Goal: Task Accomplishment & Management: Manage account settings

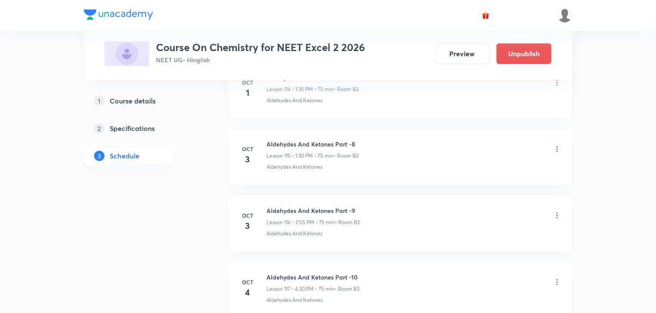
scroll to position [8150, 0]
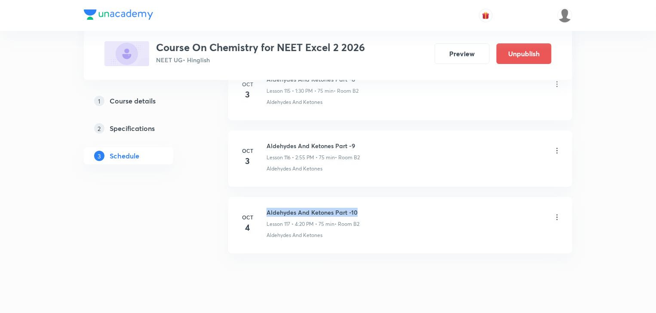
drag, startPoint x: 267, startPoint y: 194, endPoint x: 355, endPoint y: 192, distance: 88.6
click at [355, 208] on h6 "Aldehydes And Ketones Part -10" at bounding box center [312, 212] width 93 height 9
copy h6 "Aldehydes And Ketones Part -10"
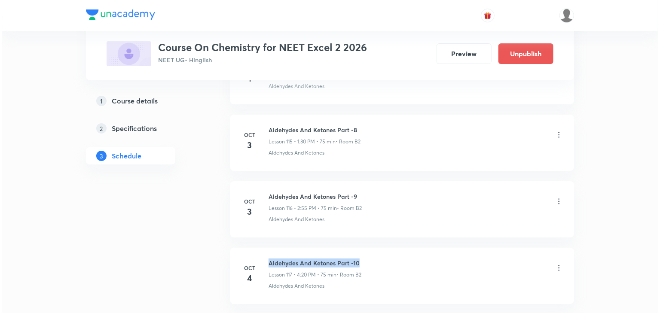
scroll to position [8115, 0]
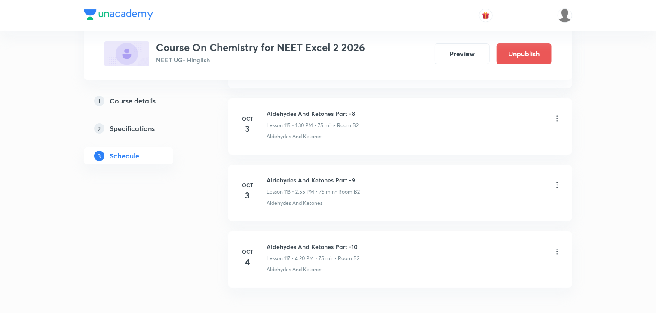
click at [557, 248] on icon at bounding box center [557, 252] width 9 height 9
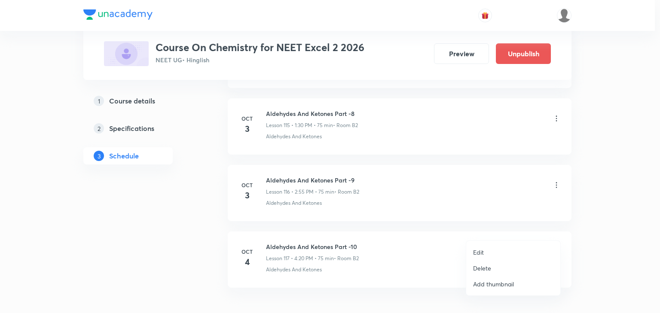
click at [487, 251] on li "Edit" at bounding box center [513, 253] width 94 height 16
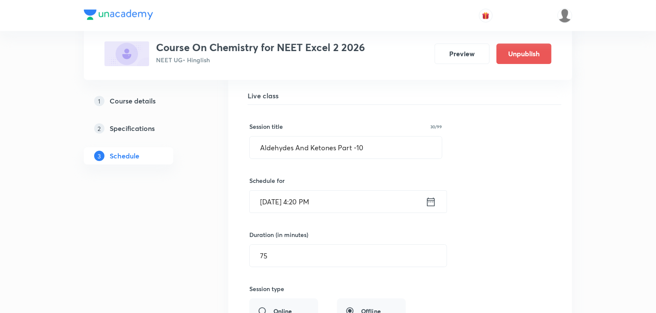
scroll to position [7810, 0]
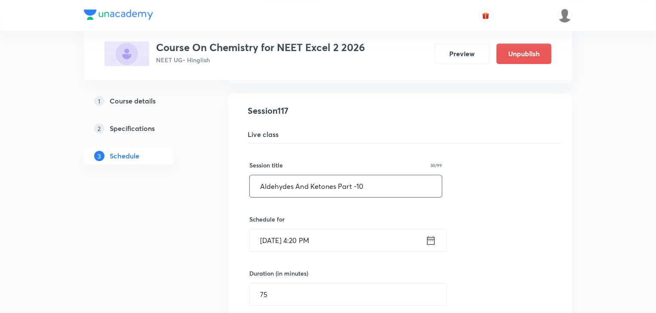
click at [361, 175] on input "Aldehydes And Ketones Part -10" at bounding box center [346, 186] width 192 height 22
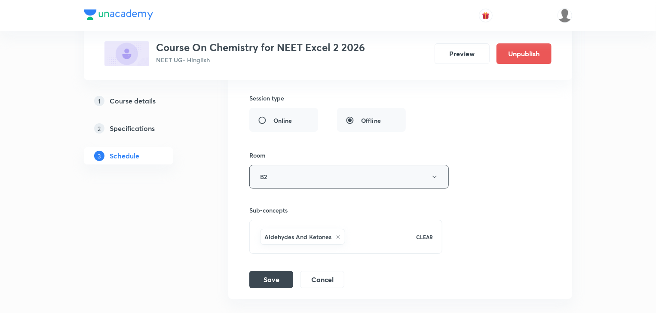
scroll to position [8085, 0]
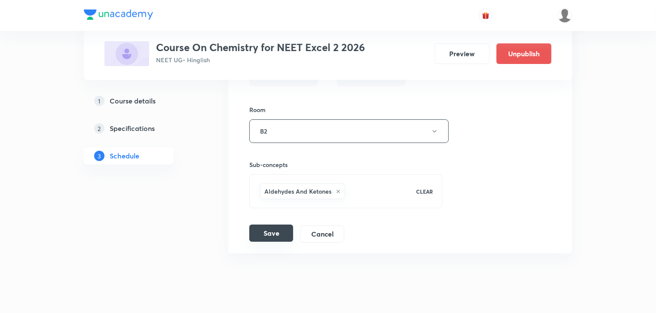
type input "Aldehydes And Ketones Part -11"
click at [273, 225] on button "Save" at bounding box center [271, 233] width 44 height 17
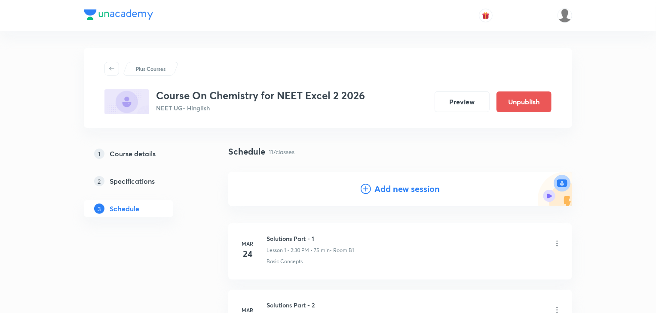
scroll to position [0, 0]
click at [399, 191] on h4 "Add new session" at bounding box center [406, 189] width 65 height 13
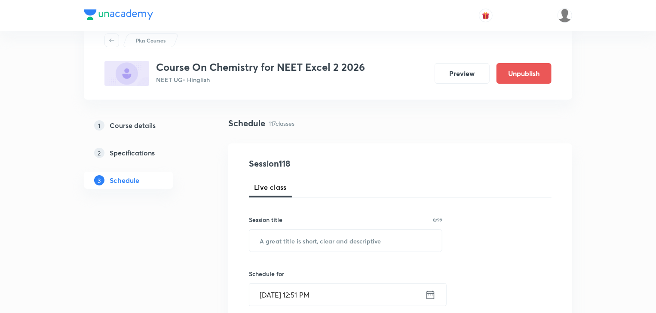
scroll to position [69, 0]
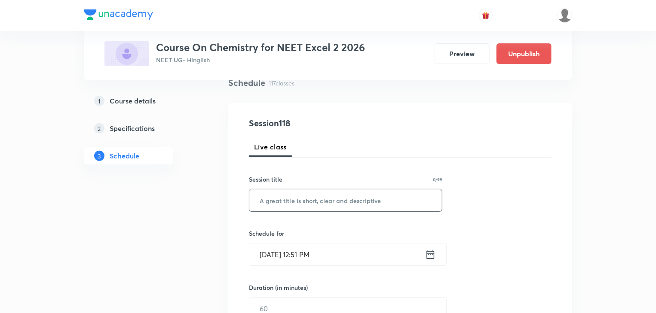
click at [320, 199] on input "text" at bounding box center [345, 201] width 193 height 22
paste input "Aldehydes And Ketones Part -10"
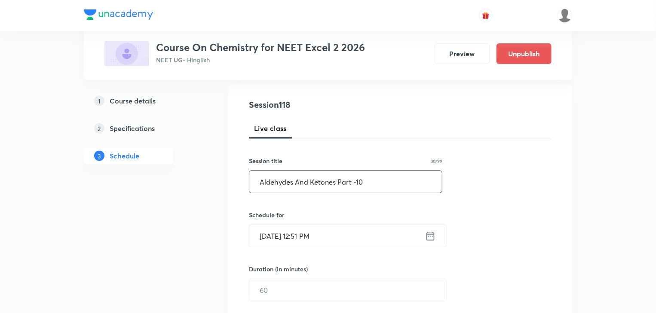
scroll to position [103, 0]
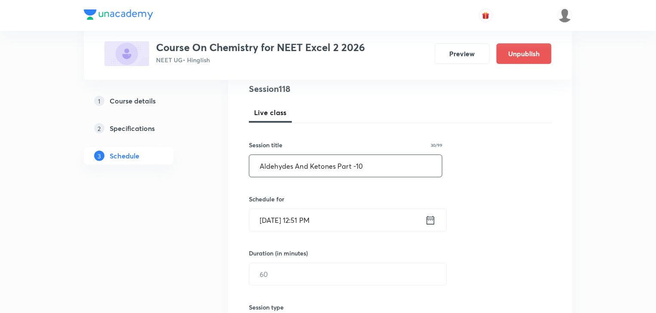
type input "Aldehydes And Ketones Part -10"
click at [306, 224] on input "Oct 4, 2025, 12:51 PM" at bounding box center [337, 220] width 176 height 22
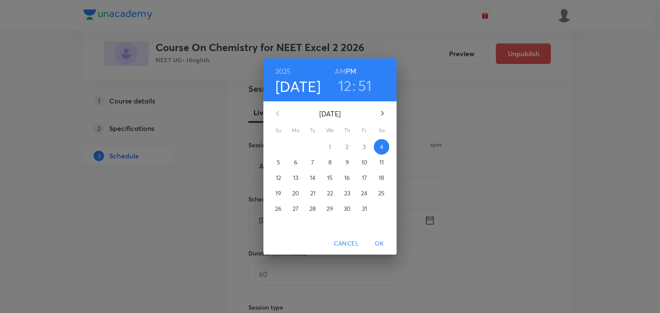
click at [350, 88] on h3 "12" at bounding box center [345, 86] width 14 height 18
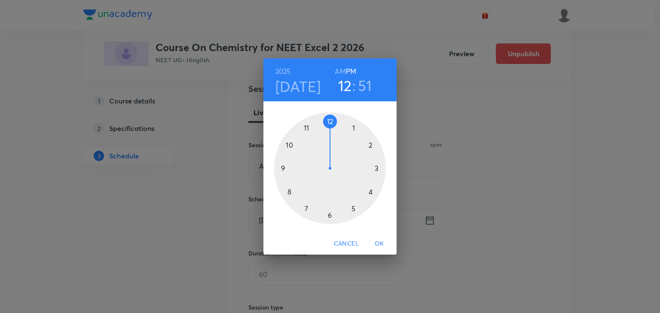
click at [353, 127] on div at bounding box center [330, 169] width 112 height 112
click at [327, 217] on div at bounding box center [330, 169] width 112 height 112
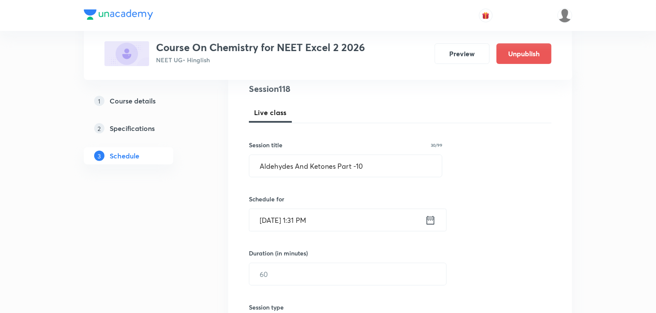
click at [325, 225] on input "Oct 4, 2025, 1:31 PM" at bounding box center [337, 220] width 176 height 22
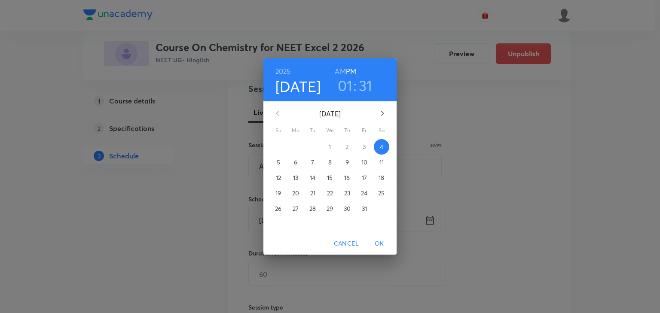
click at [352, 84] on h3 "01" at bounding box center [345, 86] width 15 height 18
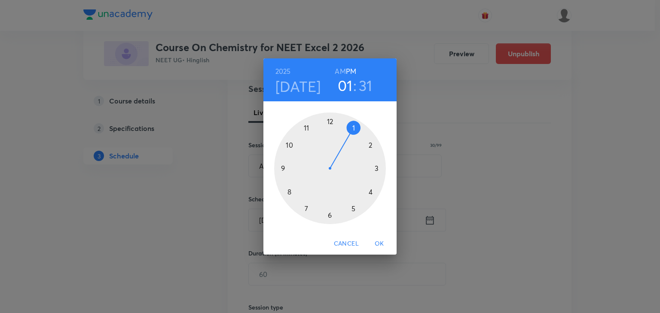
click at [364, 90] on h3 "31" at bounding box center [366, 86] width 14 height 18
click at [331, 216] on div at bounding box center [330, 169] width 112 height 112
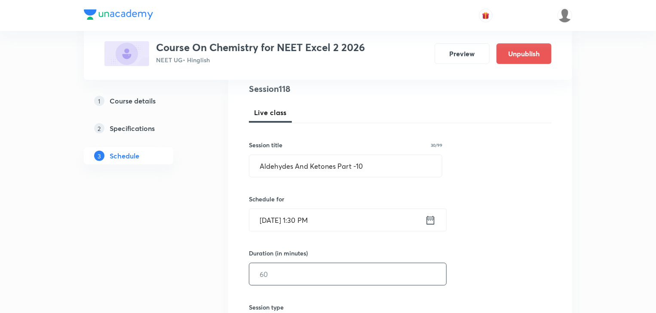
click at [314, 275] on input "text" at bounding box center [347, 274] width 197 height 22
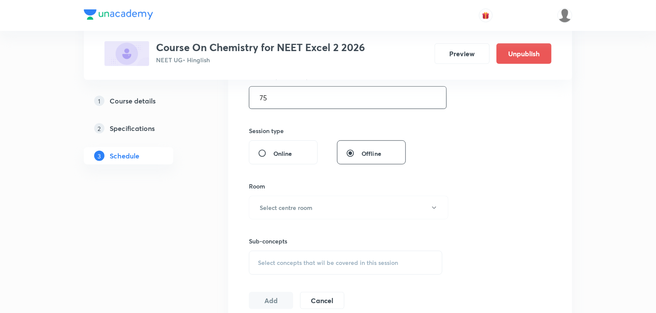
scroll to position [309, 0]
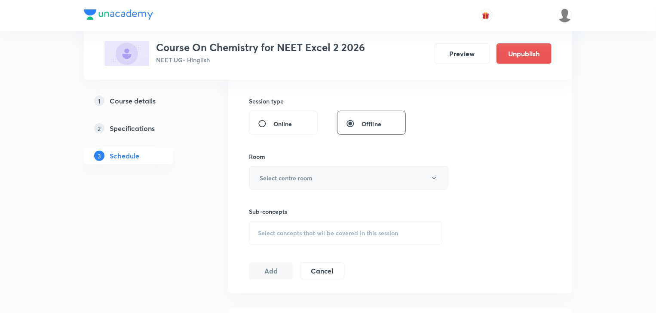
type input "75"
click at [320, 182] on button "Select centre room" at bounding box center [348, 178] width 199 height 24
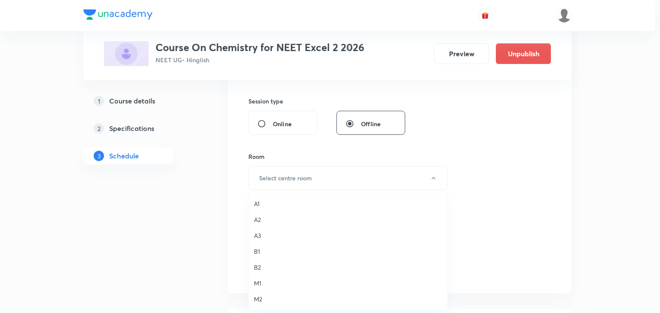
click at [258, 269] on span "B2" at bounding box center [348, 267] width 188 height 9
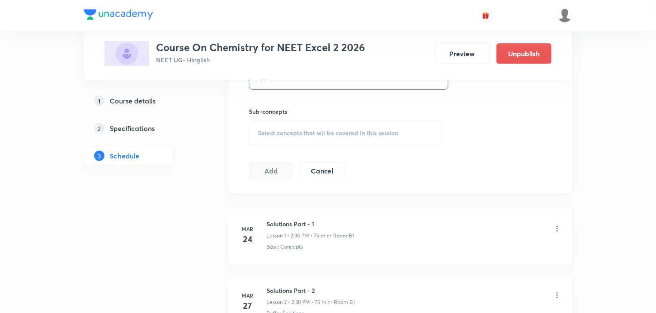
scroll to position [413, 0]
click at [309, 131] on span "Select concepts that wil be covered in this session" at bounding box center [328, 130] width 140 height 7
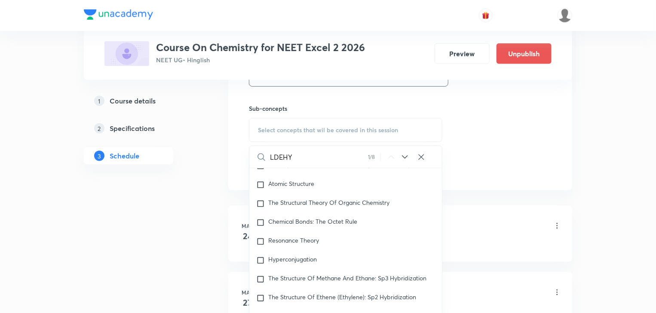
scroll to position [15974, 0]
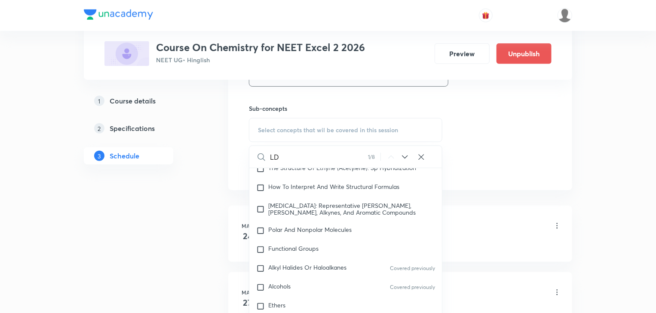
type input "L"
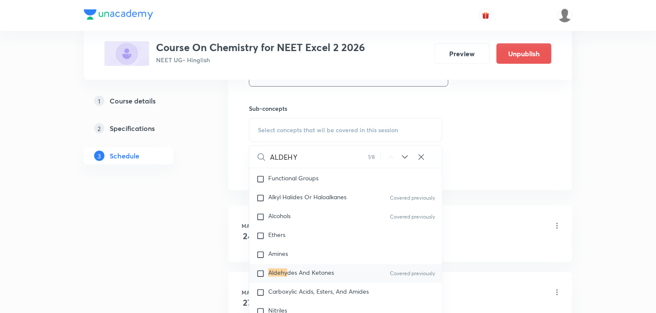
type input "ALDEHY"
click at [257, 279] on input "checkbox" at bounding box center [262, 274] width 12 height 9
checkbox input "true"
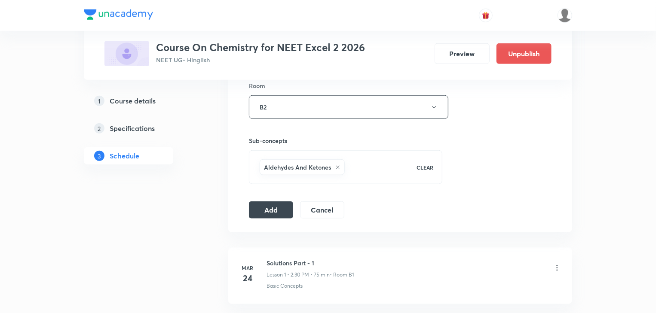
scroll to position [378, 0]
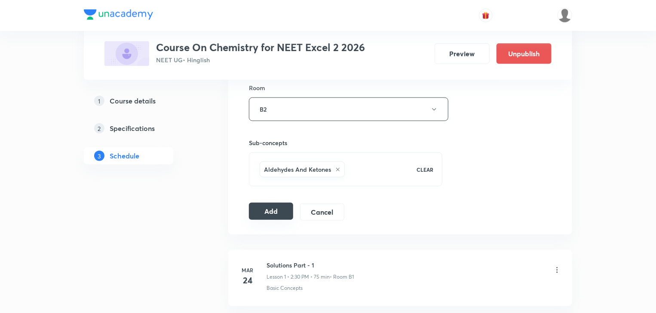
click at [269, 213] on button "Add" at bounding box center [271, 211] width 44 height 17
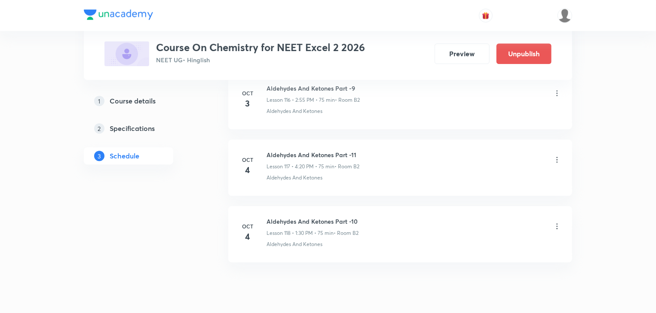
scroll to position [7822, 0]
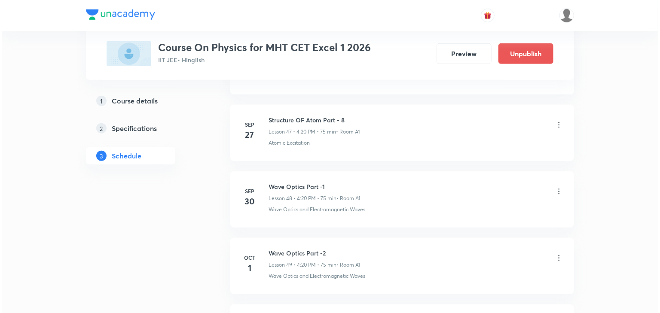
scroll to position [3698, 0]
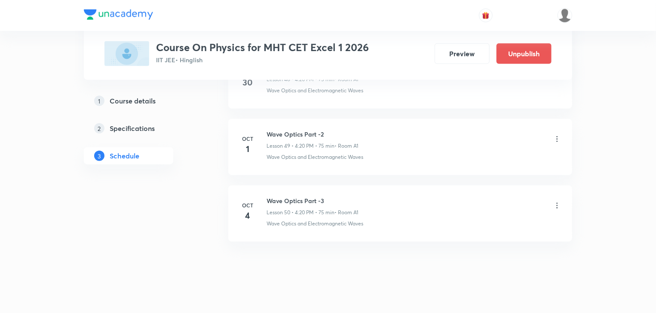
click at [556, 202] on icon at bounding box center [557, 206] width 9 height 9
click at [488, 217] on li "Edit" at bounding box center [513, 218] width 94 height 16
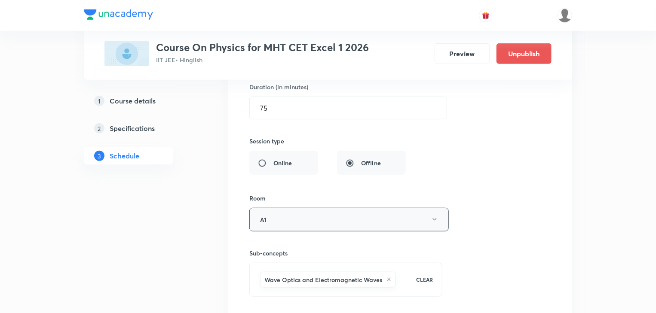
scroll to position [3530, 0]
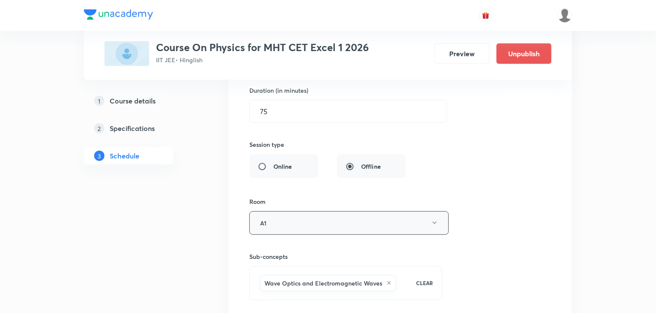
click at [312, 211] on button "A1" at bounding box center [348, 223] width 199 height 24
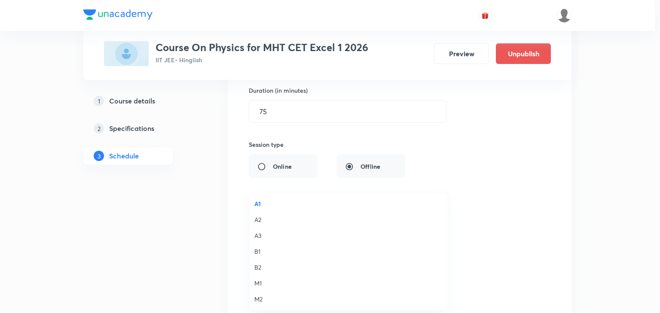
click at [258, 297] on span "M2" at bounding box center [348, 299] width 188 height 9
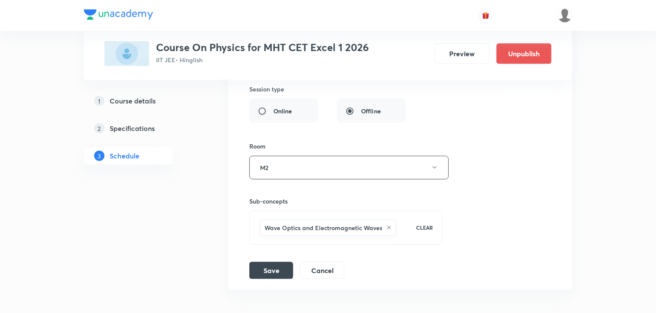
scroll to position [3633, 0]
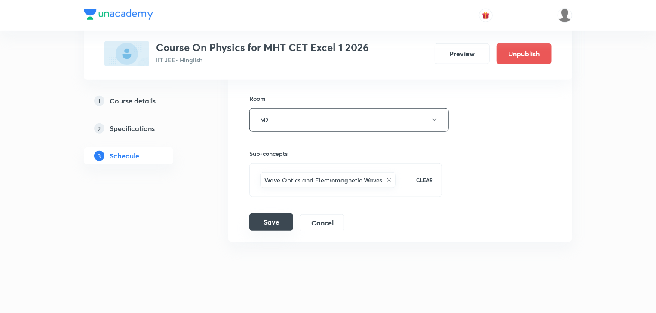
click at [266, 214] on button "Save" at bounding box center [271, 222] width 44 height 17
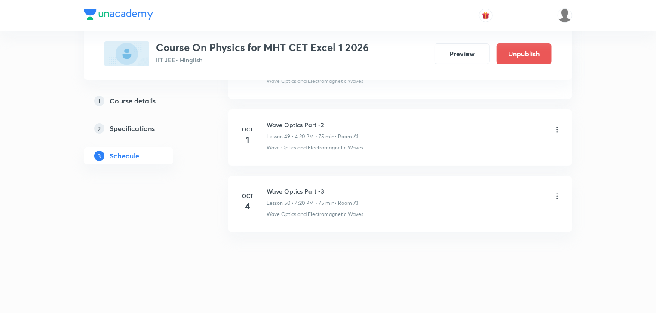
scroll to position [3304, 0]
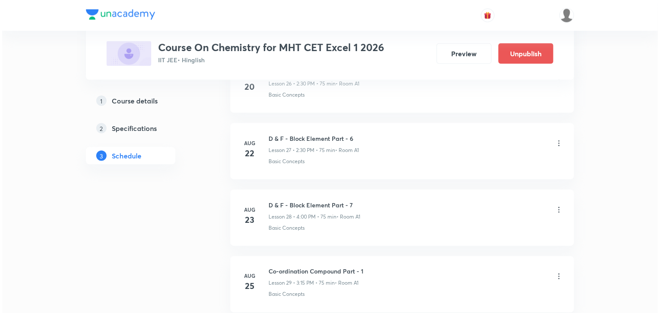
scroll to position [3432, 0]
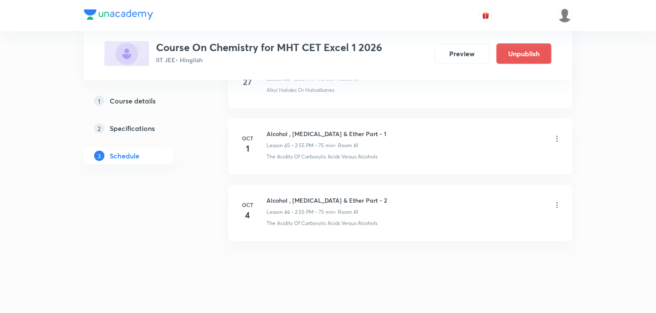
click at [558, 201] on icon at bounding box center [557, 205] width 9 height 9
click at [482, 217] on p "Edit" at bounding box center [478, 218] width 11 height 9
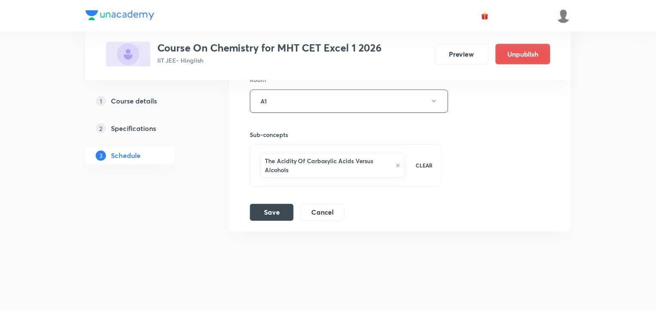
scroll to position [3376, 0]
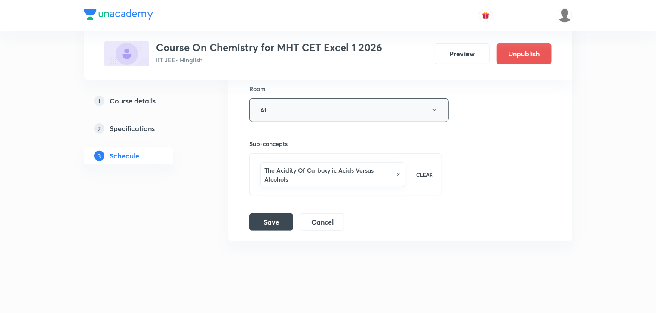
click at [309, 105] on button "A1" at bounding box center [348, 110] width 199 height 24
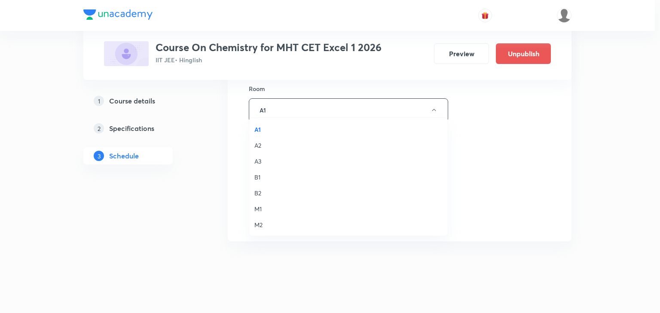
click at [264, 227] on span "M2" at bounding box center [348, 225] width 188 height 9
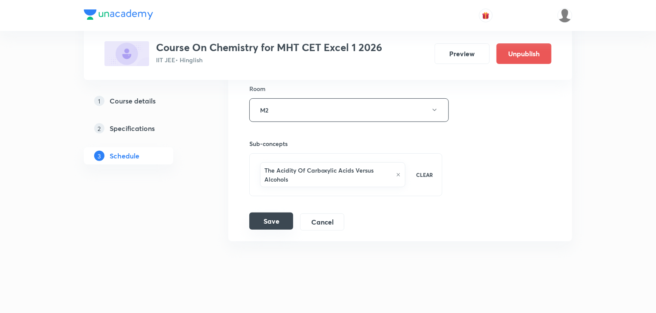
click at [276, 213] on button "Save" at bounding box center [271, 221] width 44 height 17
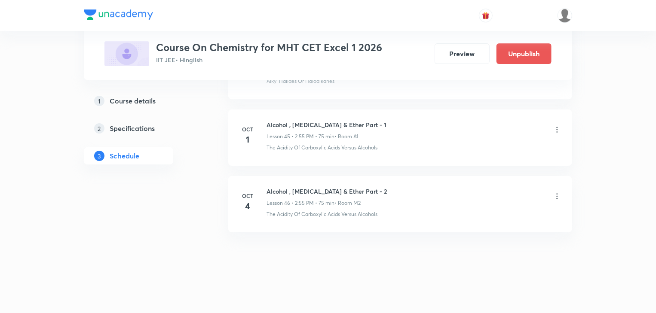
scroll to position [3038, 0]
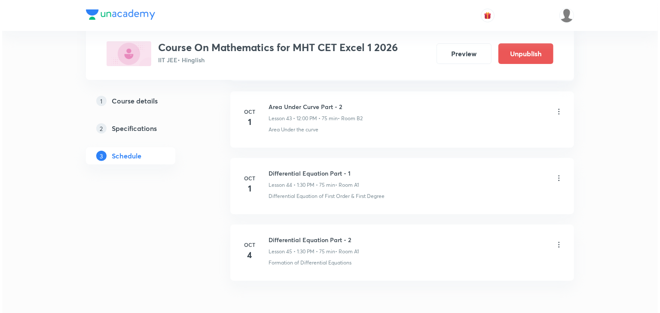
scroll to position [3365, 0]
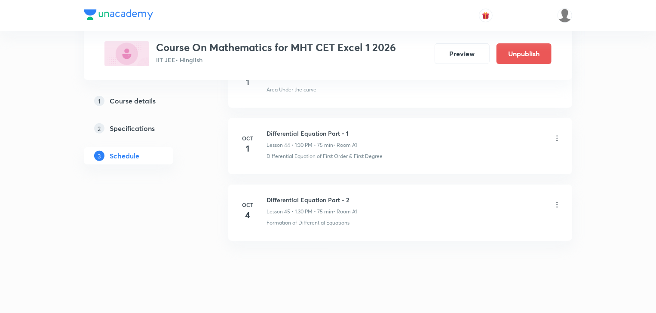
click at [556, 201] on icon at bounding box center [557, 205] width 9 height 9
click at [490, 217] on li "Edit" at bounding box center [513, 218] width 94 height 16
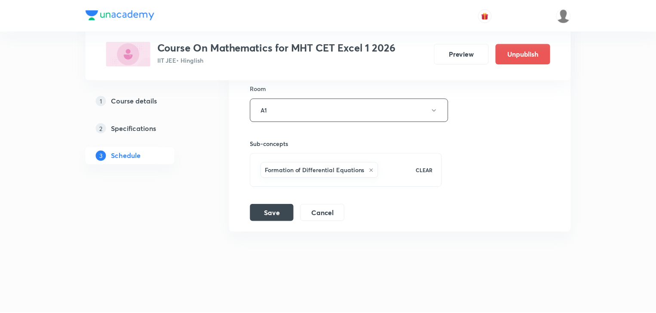
scroll to position [3301, 0]
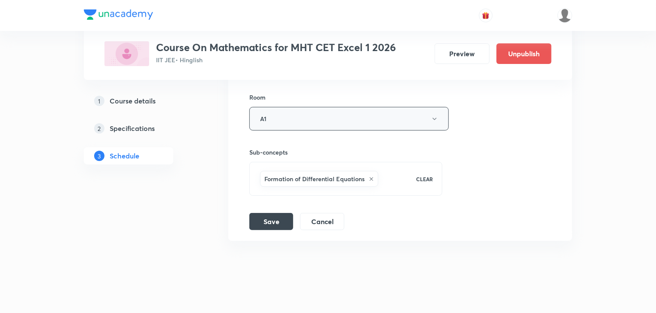
click at [293, 113] on button "A1" at bounding box center [348, 119] width 199 height 24
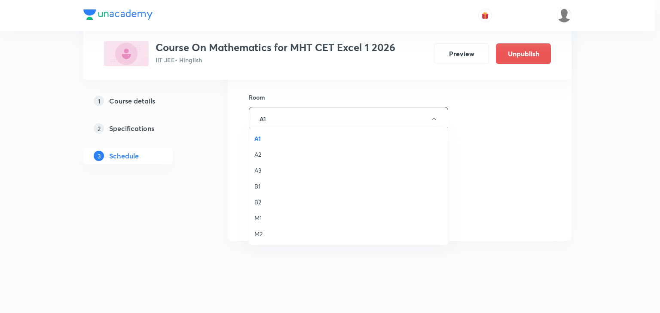
click at [259, 217] on span "M1" at bounding box center [348, 218] width 188 height 9
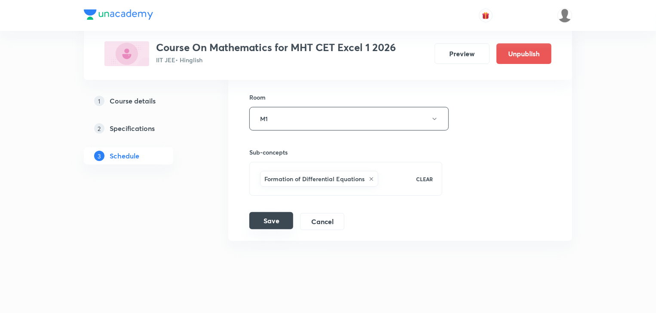
click at [269, 213] on button "Save" at bounding box center [271, 220] width 44 height 17
click at [323, 112] on button "M1" at bounding box center [348, 119] width 199 height 24
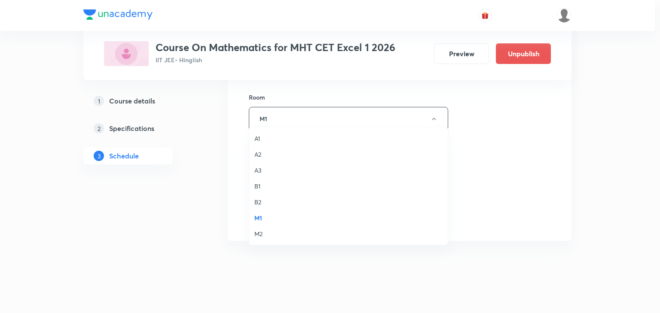
click at [262, 231] on span "M2" at bounding box center [348, 234] width 188 height 9
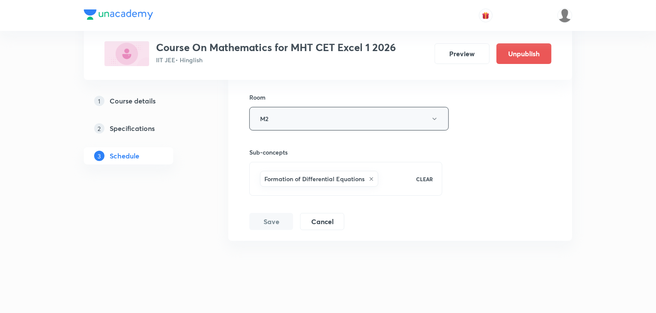
scroll to position [2971, 0]
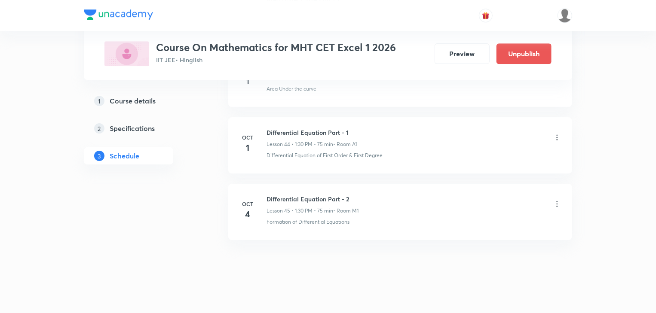
click at [560, 200] on icon at bounding box center [557, 204] width 9 height 9
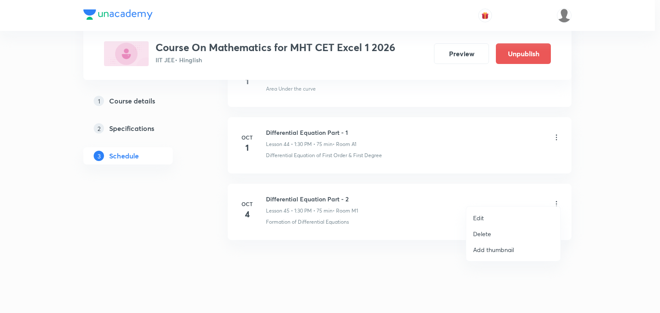
click at [485, 219] on li "Edit" at bounding box center [513, 218] width 94 height 16
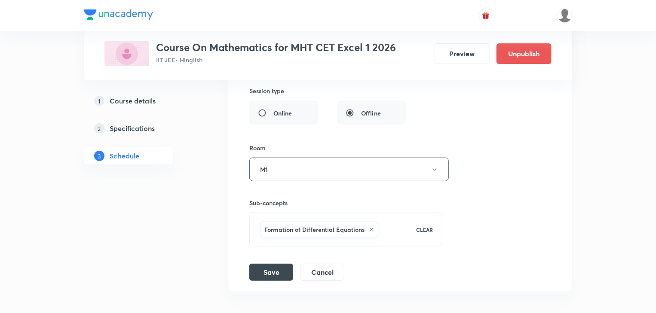
scroll to position [3198, 0]
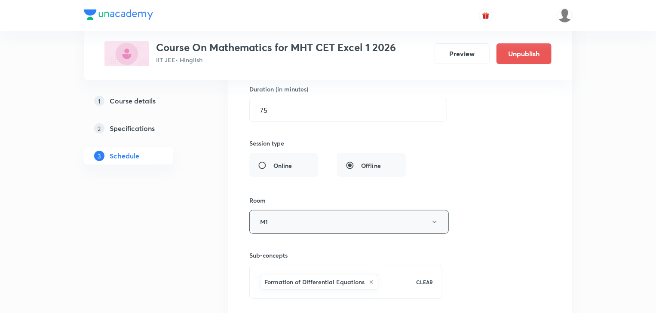
click at [301, 215] on button "M1" at bounding box center [348, 222] width 199 height 24
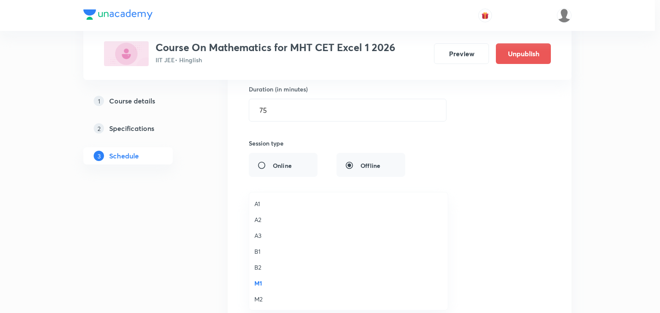
click at [269, 296] on span "M2" at bounding box center [348, 299] width 188 height 9
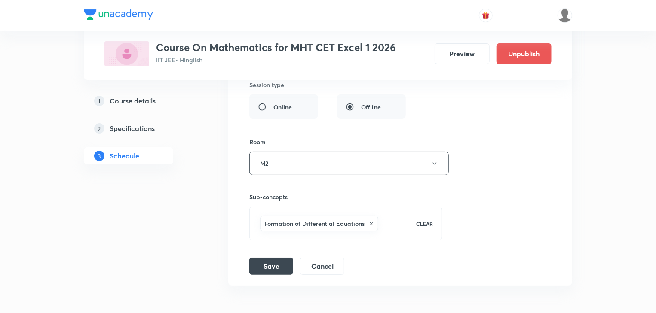
scroll to position [3301, 0]
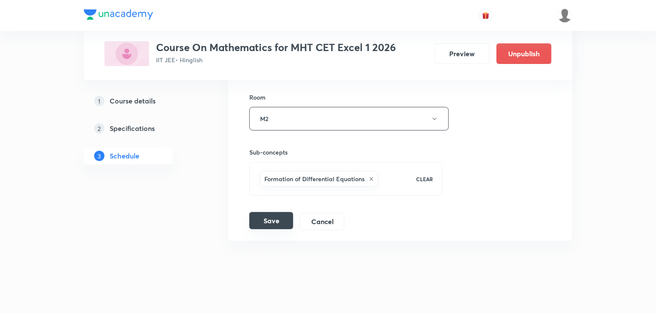
click at [282, 218] on button "Save" at bounding box center [271, 220] width 44 height 17
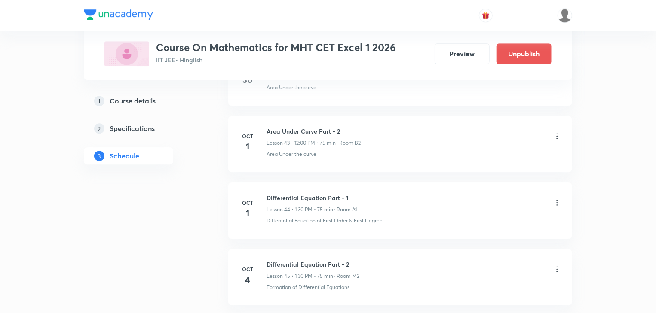
scroll to position [2902, 0]
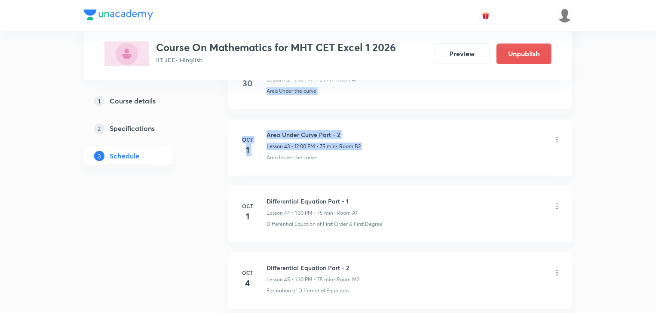
drag, startPoint x: 654, startPoint y: 66, endPoint x: 649, endPoint y: 119, distance: 53.5
drag, startPoint x: 649, startPoint y: 119, endPoint x: 619, endPoint y: 87, distance: 43.8
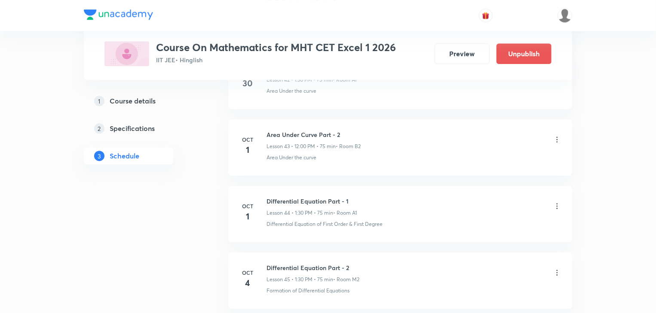
scroll to position [2971, 0]
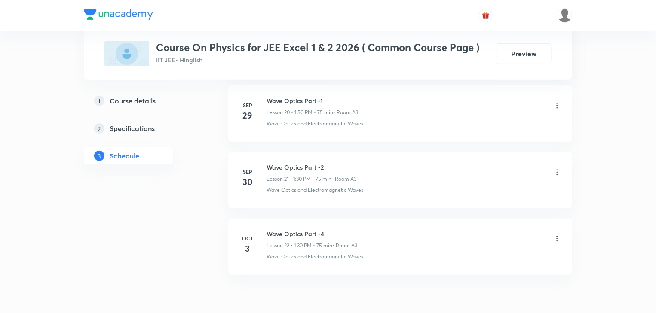
scroll to position [1845, 0]
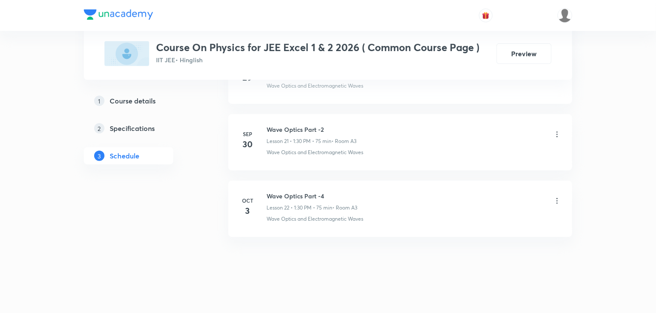
click at [558, 199] on icon at bounding box center [557, 201] width 9 height 9
drag, startPoint x: 395, startPoint y: 273, endPoint x: 364, endPoint y: 247, distance: 40.6
click at [395, 272] on div at bounding box center [330, 156] width 660 height 313
drag, startPoint x: 266, startPoint y: 188, endPoint x: 328, endPoint y: 183, distance: 62.5
click at [328, 183] on li "[DATE] Wave Optics Part -4 Lesson 22 • 1:30 PM • 75 min • Room A3 Wave Optics a…" at bounding box center [400, 209] width 344 height 56
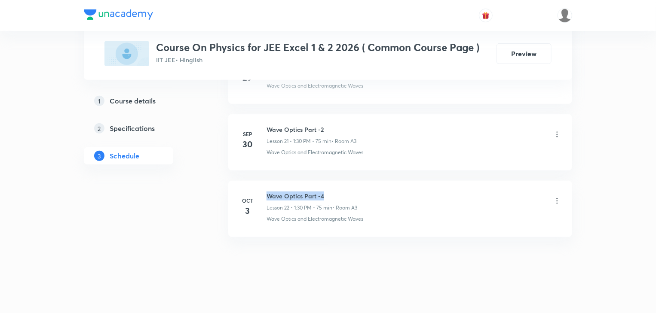
copy h6 "Wave Optics Part -4"
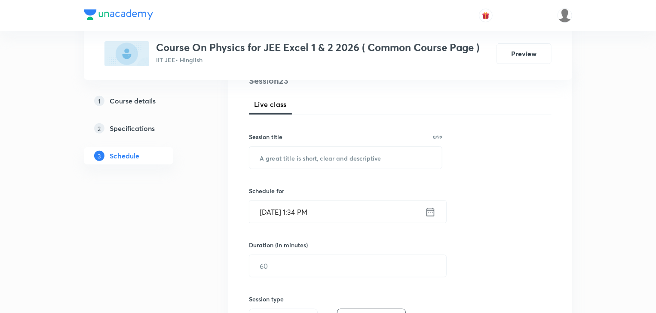
scroll to position [31, 0]
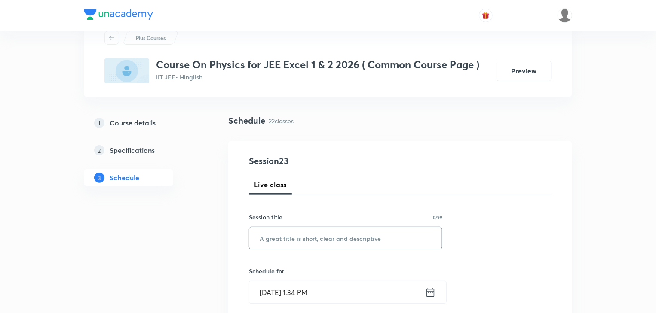
click at [273, 241] on input "text" at bounding box center [345, 238] width 193 height 22
paste input "Wave Optics Part -4"
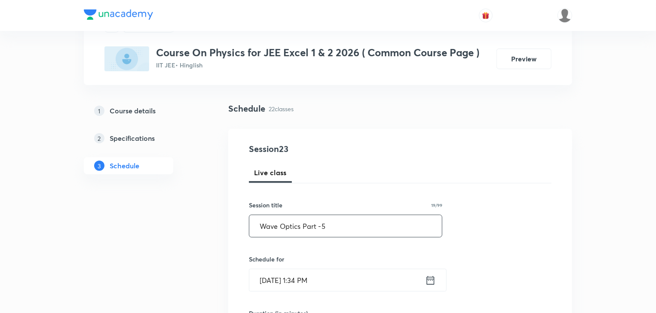
scroll to position [134, 0]
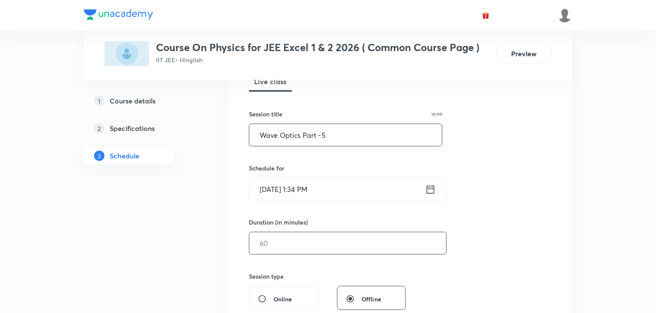
type input "Wave Optics Part -5"
click at [284, 243] on input "text" at bounding box center [347, 244] width 197 height 22
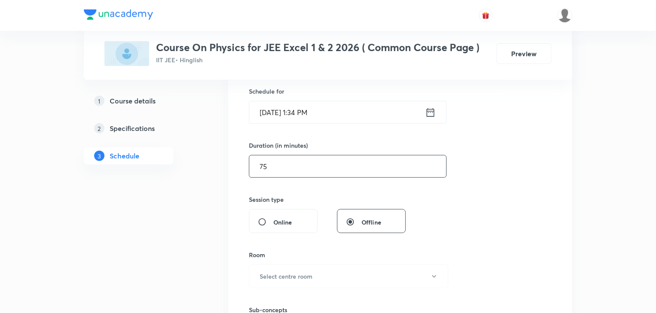
scroll to position [272, 0]
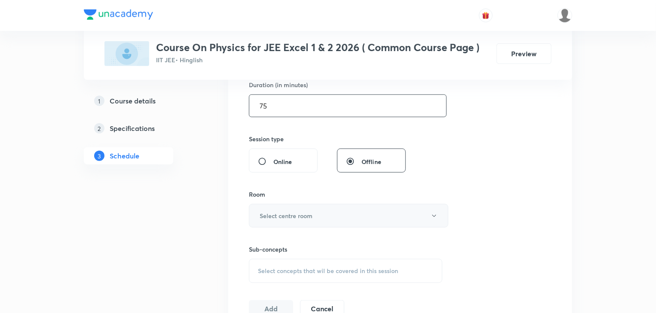
type input "75"
click at [287, 220] on h6 "Select centre room" at bounding box center [286, 215] width 53 height 9
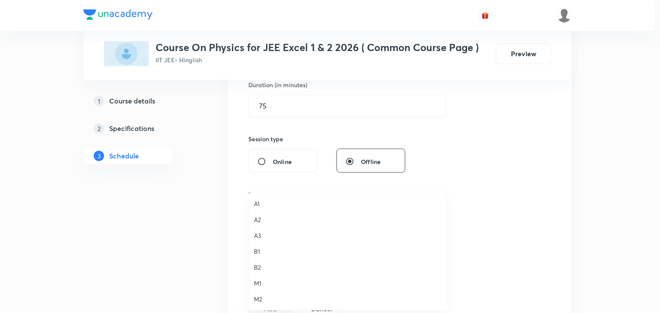
click at [261, 230] on li "A3" at bounding box center [348, 236] width 199 height 16
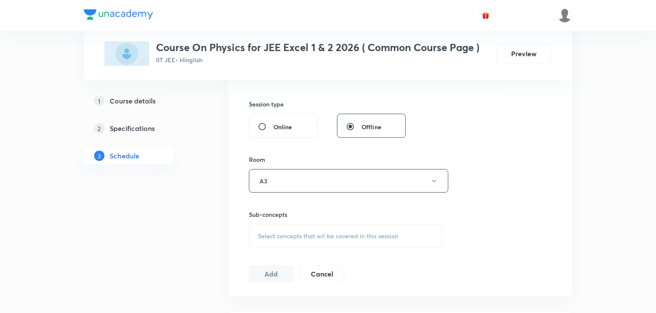
scroll to position [340, 0]
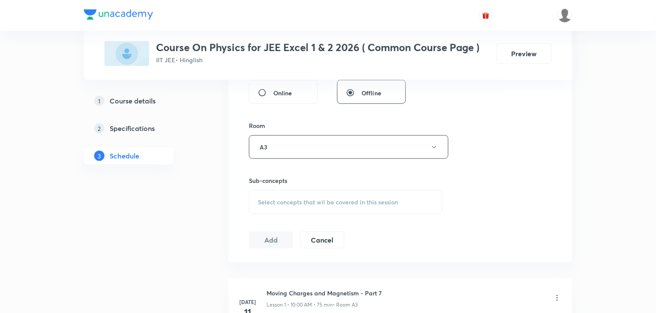
click at [299, 200] on span "Select concepts that wil be covered in this session" at bounding box center [328, 202] width 140 height 7
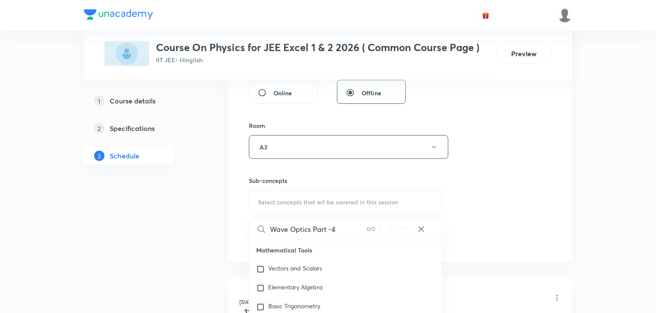
drag, startPoint x: 313, startPoint y: 230, endPoint x: 338, endPoint y: 225, distance: 25.4
click at [338, 225] on input "Wave Optics Part -4" at bounding box center [318, 229] width 97 height 22
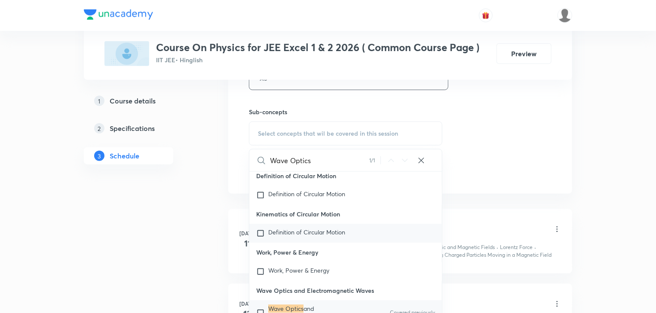
scroll to position [22471, 0]
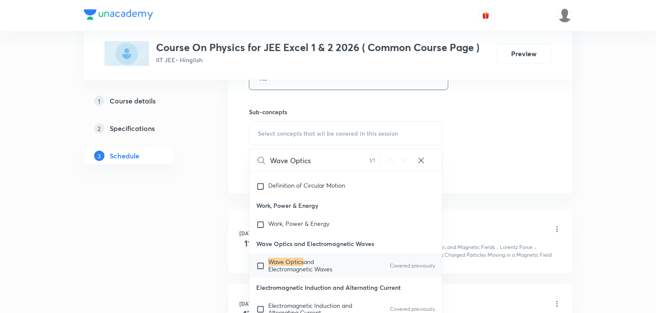
type input "Wave Optics"
click at [259, 273] on input "checkbox" at bounding box center [262, 266] width 12 height 14
checkbox input "true"
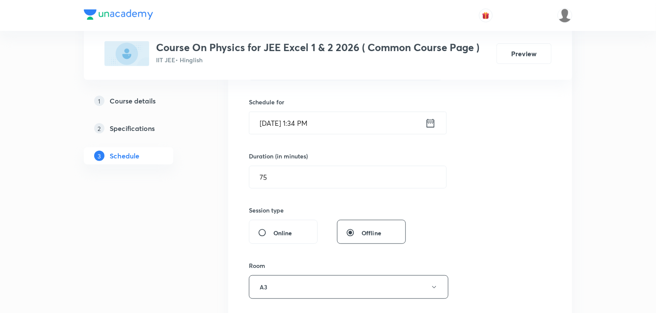
scroll to position [168, 0]
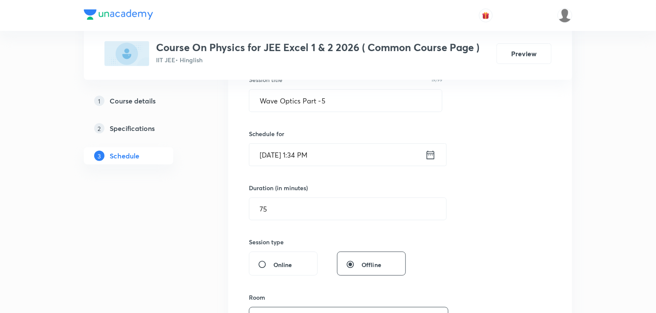
click at [303, 156] on input "Oct 4, 2025, 1:34 PM" at bounding box center [337, 155] width 176 height 22
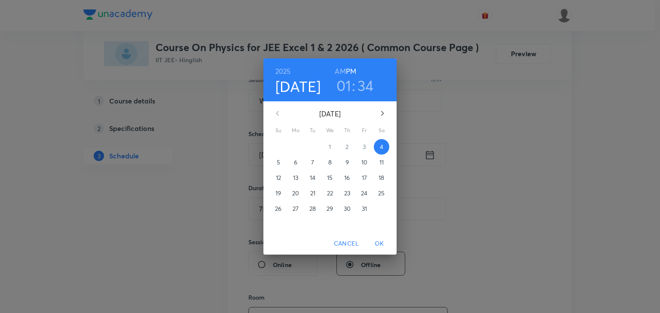
click at [361, 84] on h3 "34" at bounding box center [366, 86] width 16 height 18
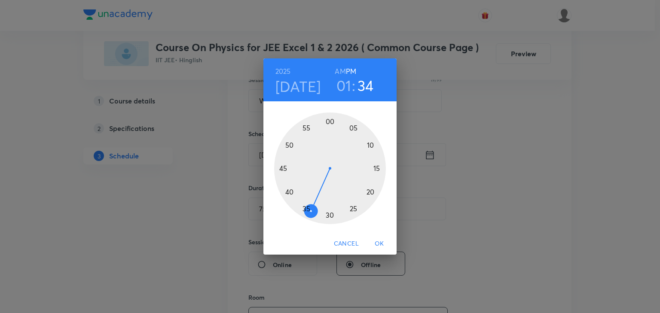
click at [295, 203] on div at bounding box center [330, 169] width 112 height 112
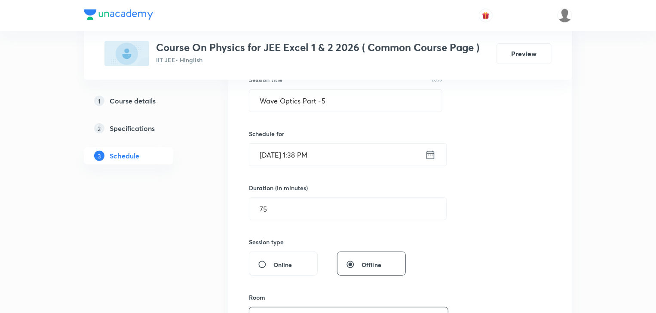
click at [307, 156] on input "Oct 4, 2025, 1:38 PM" at bounding box center [337, 155] width 176 height 22
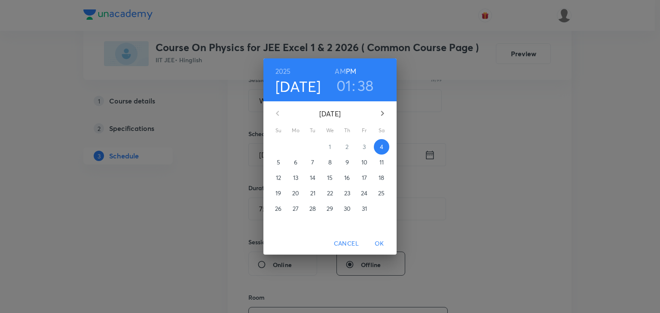
click at [364, 83] on h3 "38" at bounding box center [366, 86] width 16 height 18
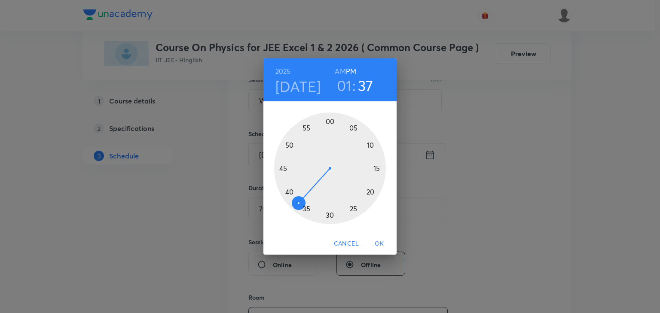
click at [297, 202] on div at bounding box center [330, 169] width 112 height 112
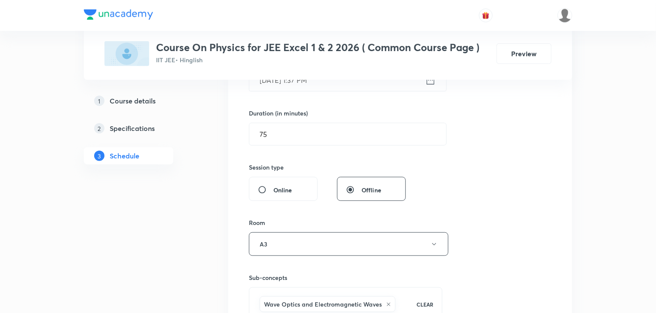
scroll to position [306, 0]
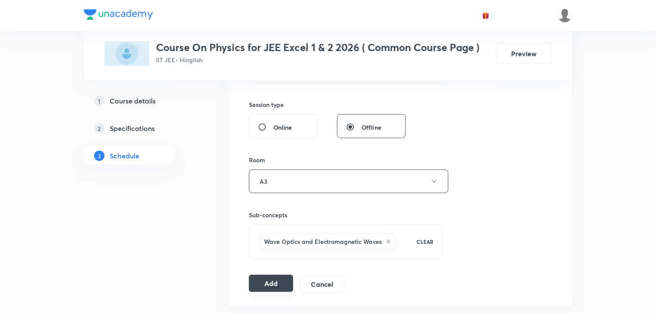
click at [268, 279] on button "Add" at bounding box center [271, 283] width 44 height 17
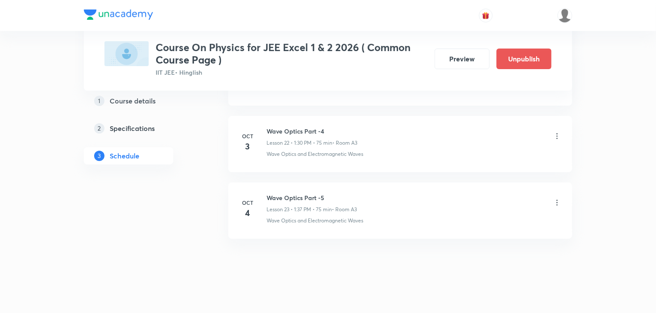
scroll to position [1528, 0]
